Goal: Transaction & Acquisition: Purchase product/service

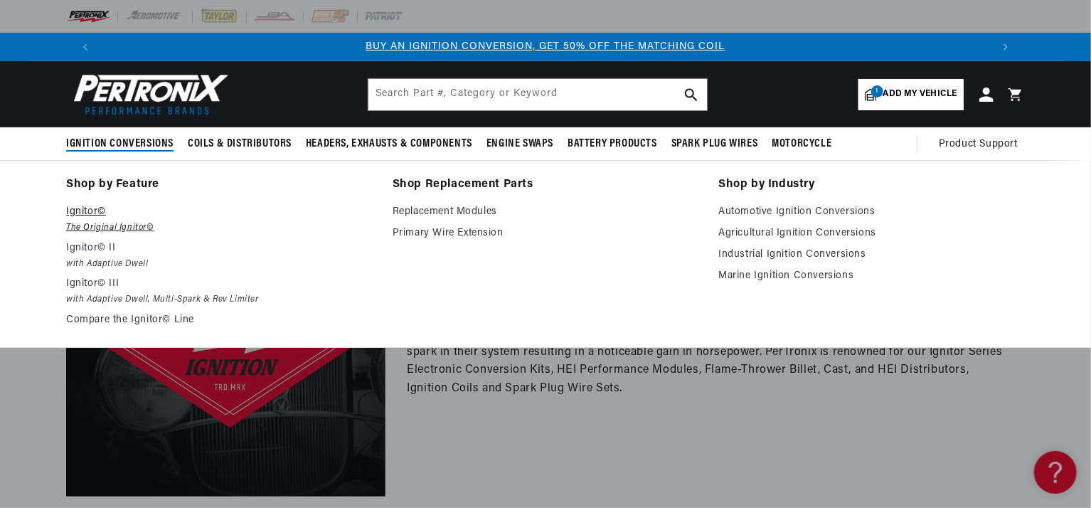
click at [95, 211] on p "Ignitor©" at bounding box center [219, 211] width 307 height 17
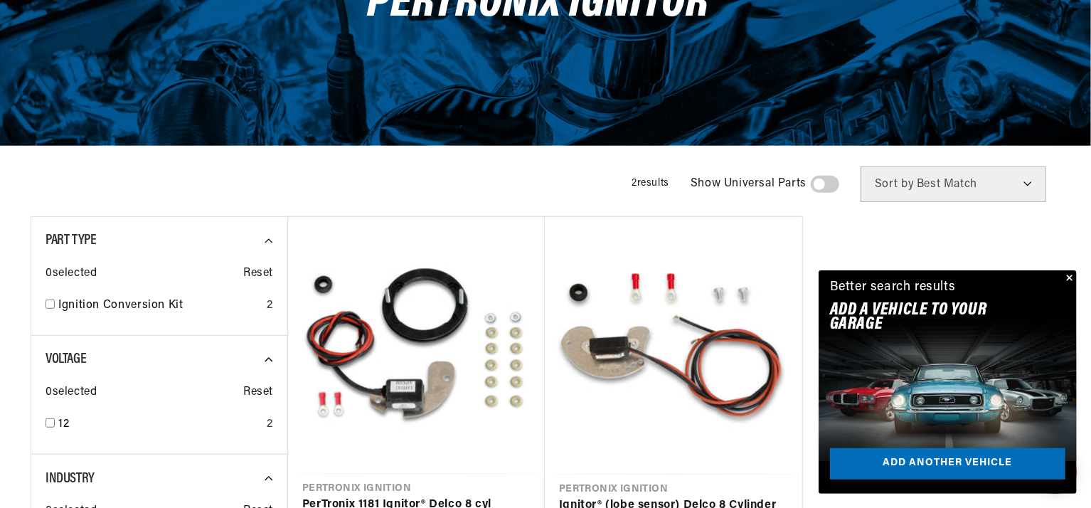
scroll to position [284, 0]
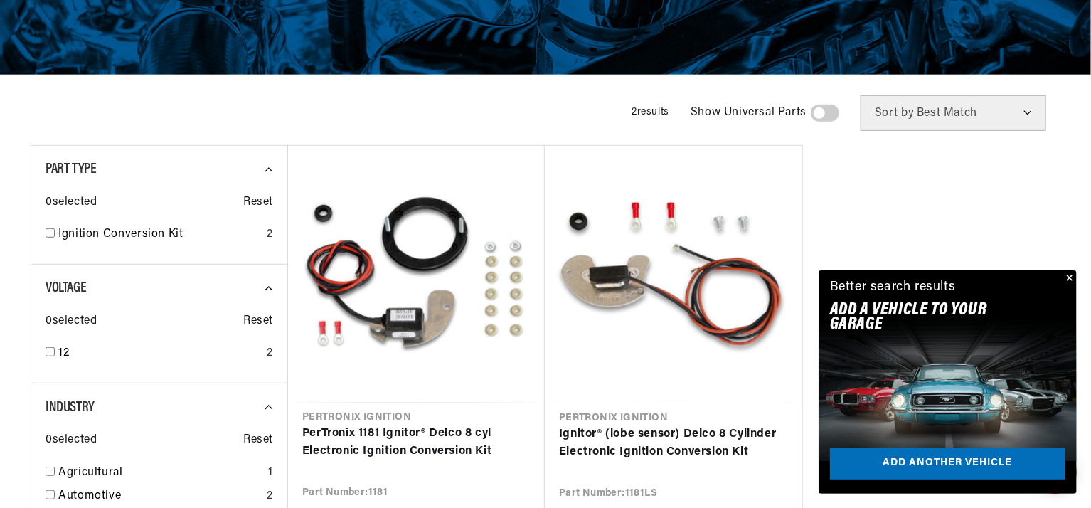
click at [1072, 279] on button "Close" at bounding box center [1068, 278] width 17 height 17
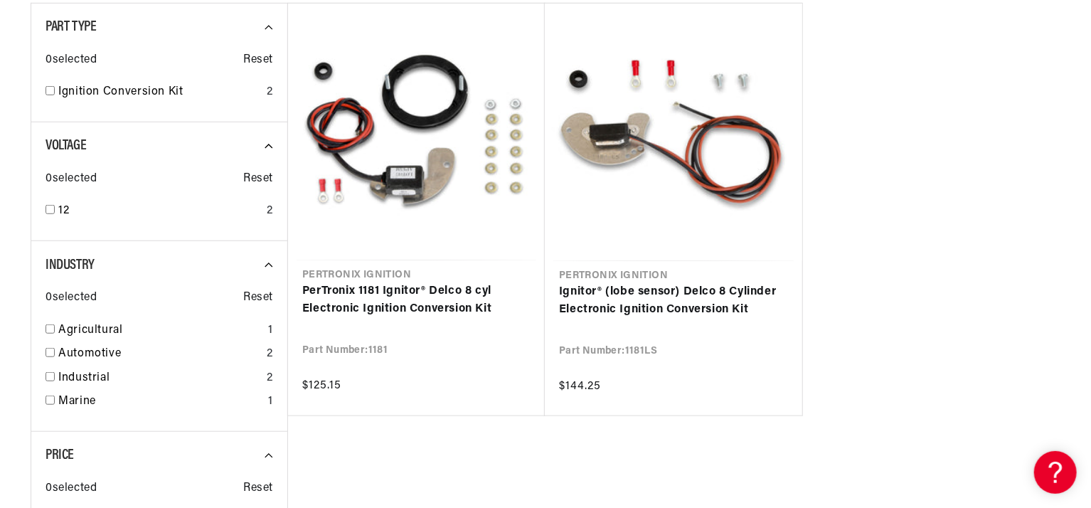
scroll to position [0, 0]
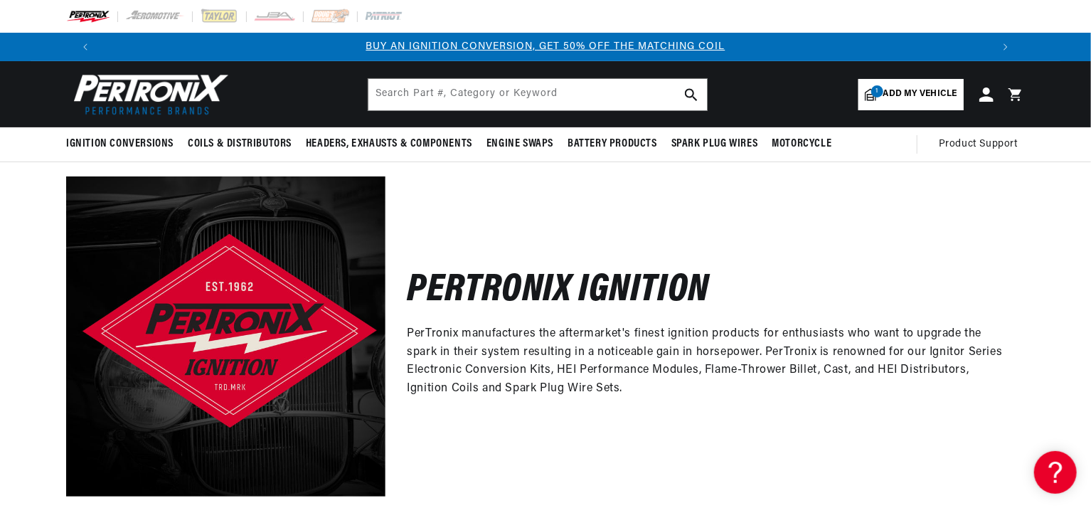
click at [887, 100] on span "Add my vehicle" at bounding box center [920, 94] width 74 height 14
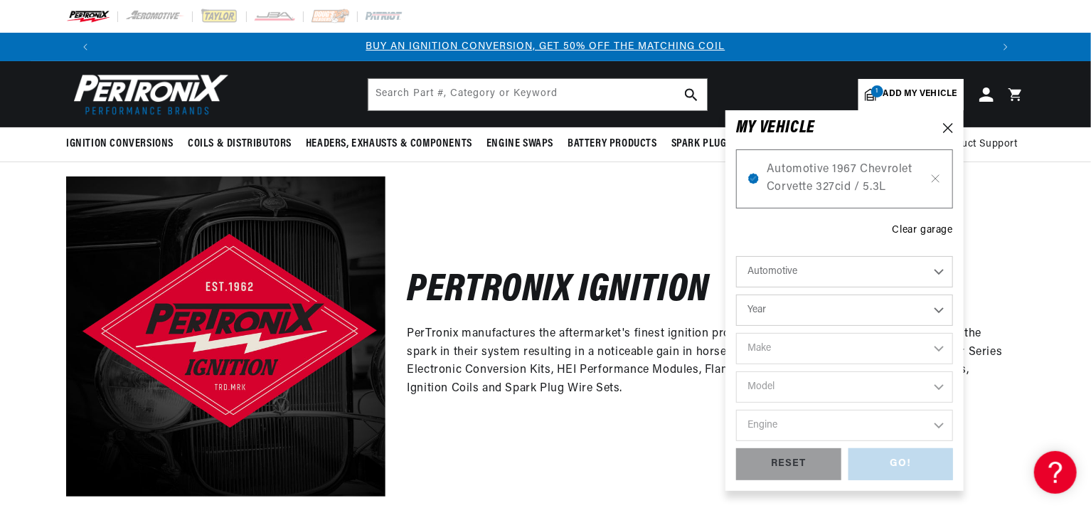
click at [995, 196] on div "Pertronix Ignition PerTronix manufactures the aftermarket's finest ignition pro…" at bounding box center [704, 335] width 639 height 319
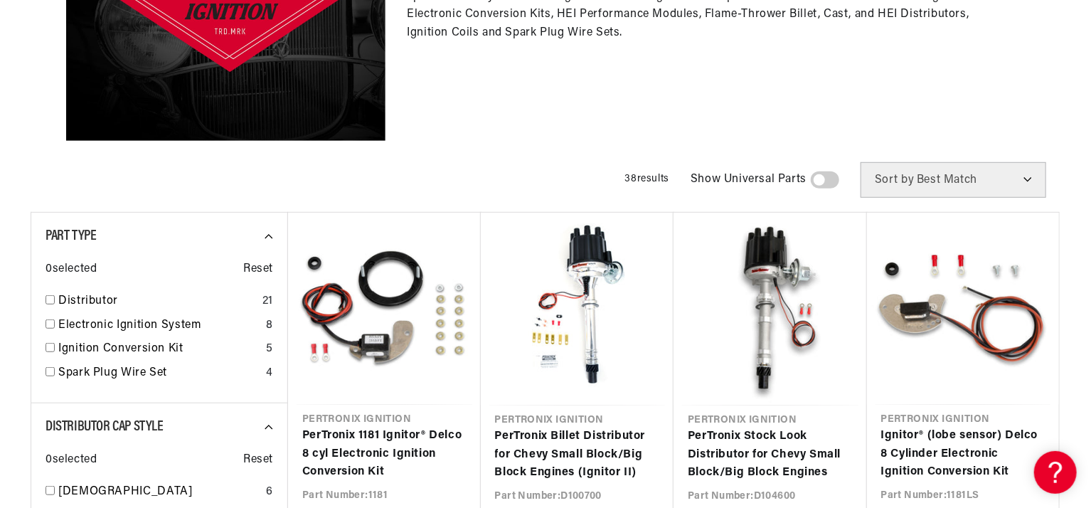
scroll to position [498, 0]
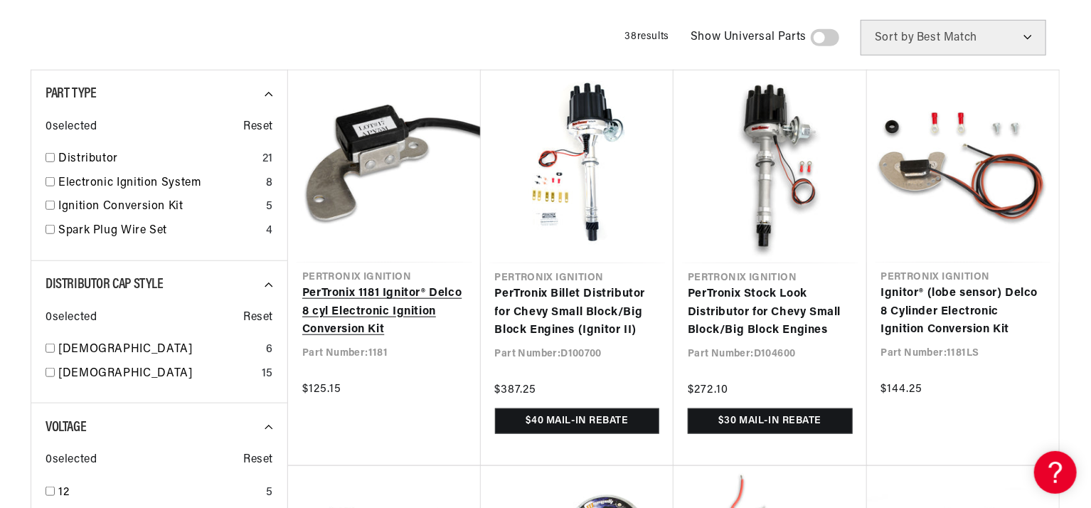
click at [356, 307] on link "PerTronix 1181 Ignitor® Delco 8 cyl Electronic Ignition Conversion Kit" at bounding box center [384, 311] width 164 height 55
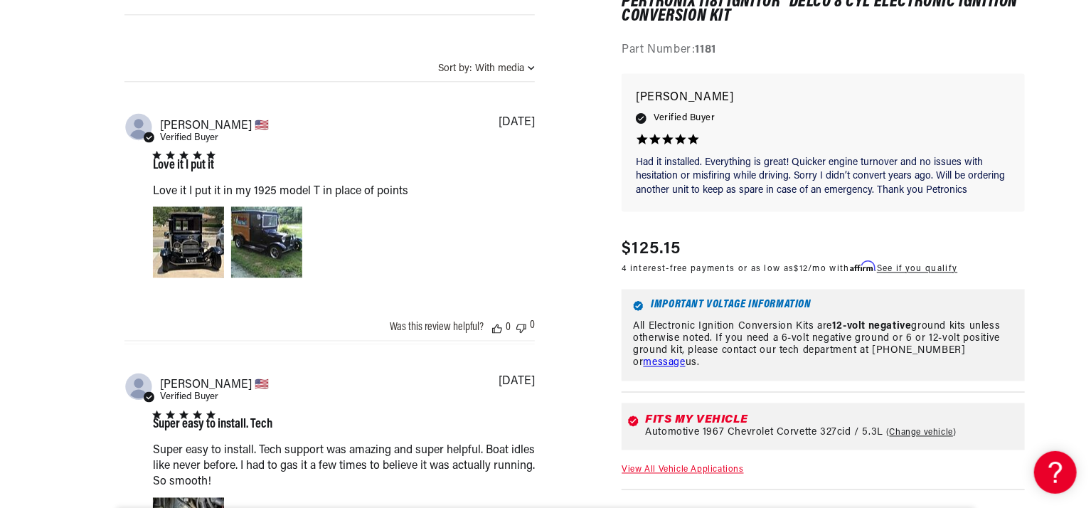
scroll to position [1351, 0]
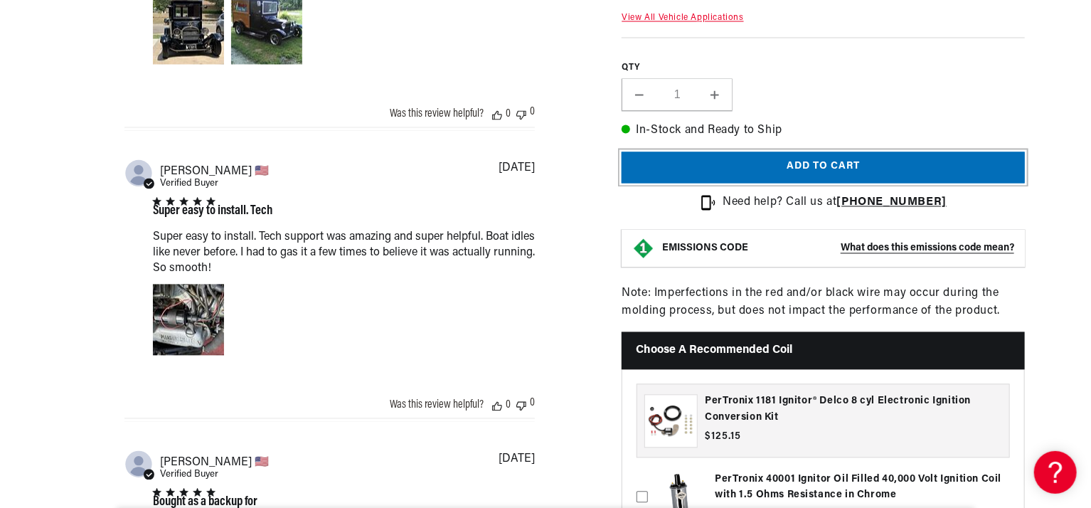
click at [819, 158] on button "Add to cart" at bounding box center [823, 168] width 403 height 32
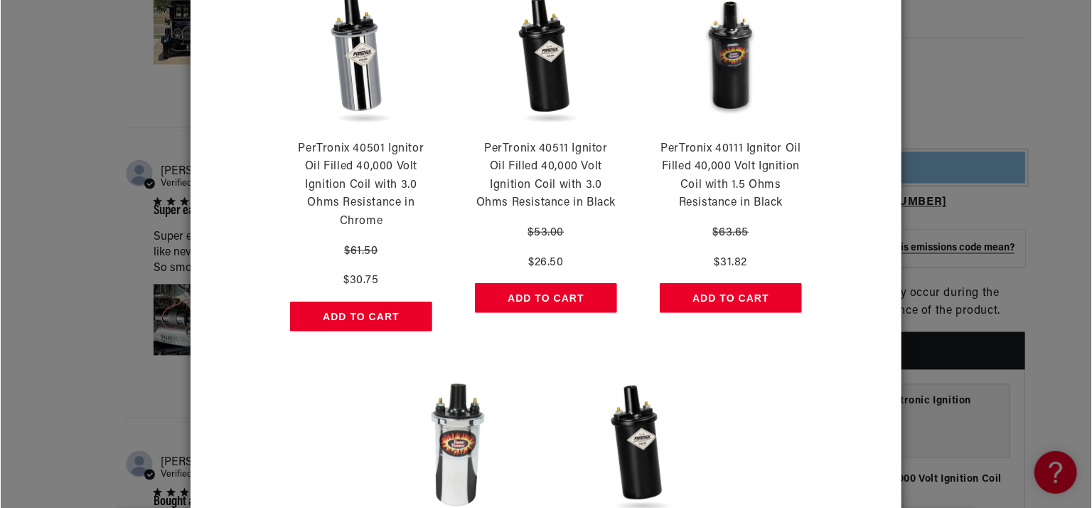
scroll to position [766, 0]
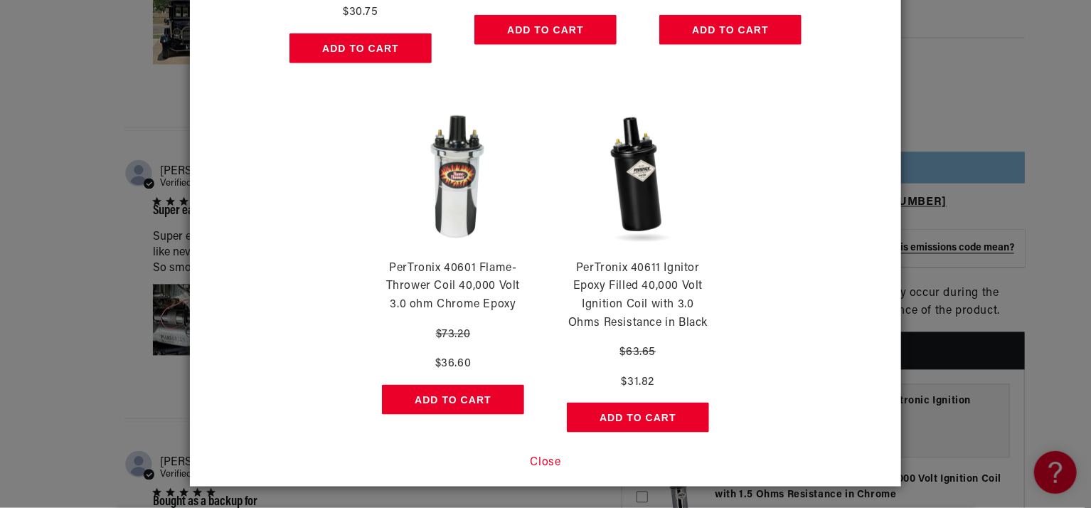
click at [538, 463] on button "Close" at bounding box center [546, 463] width 31 height 18
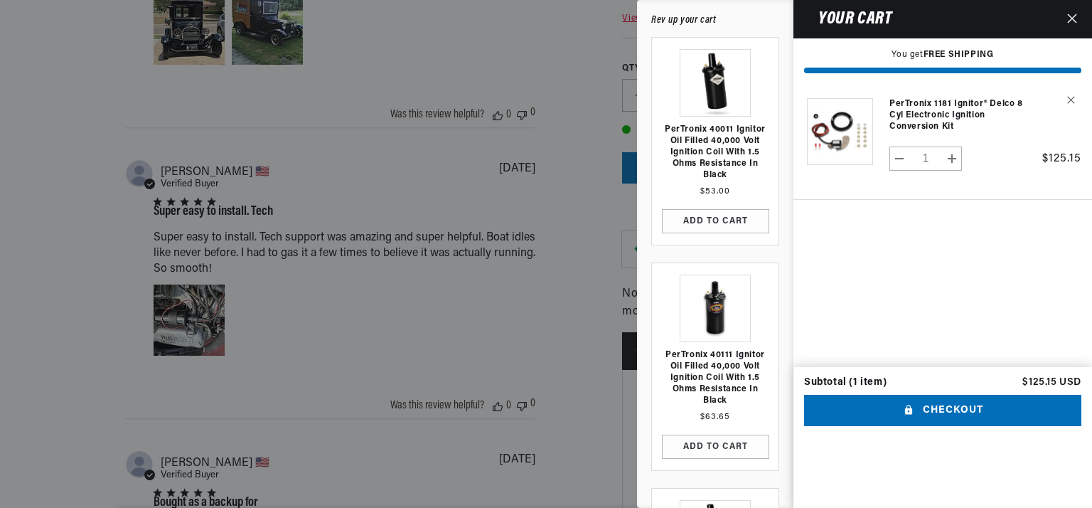
scroll to position [0, 0]
click at [925, 427] on button "Checkout" at bounding box center [942, 411] width 277 height 32
